Goal: Browse casually

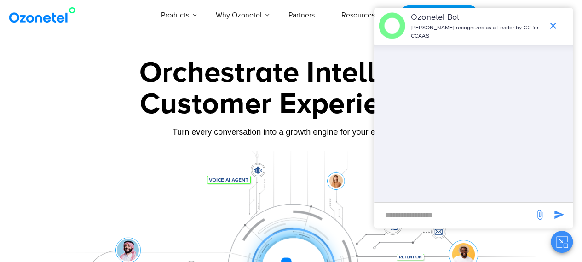
click at [553, 23] on icon "end chat or minimize" at bounding box center [553, 25] width 11 height 11
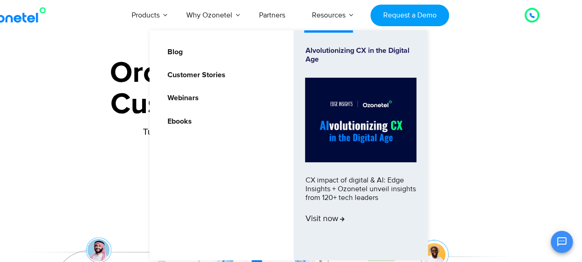
scroll to position [0, 29]
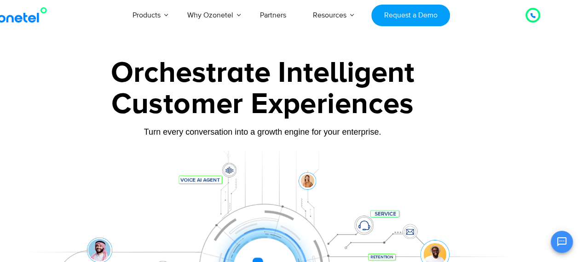
click at [527, 17] on div at bounding box center [532, 15] width 11 height 11
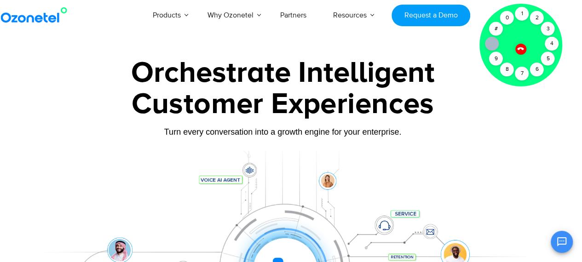
click at [519, 45] on div at bounding box center [521, 49] width 12 height 12
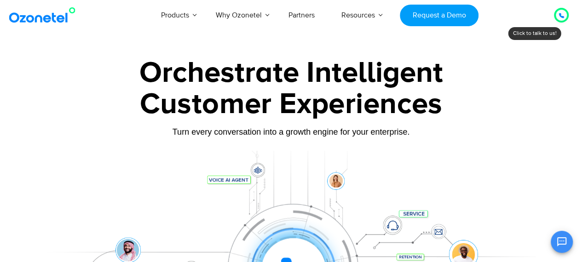
click at [516, 122] on div "Customer Experiences" at bounding box center [291, 104] width 511 height 44
